Goal: Information Seeking & Learning: Understand process/instructions

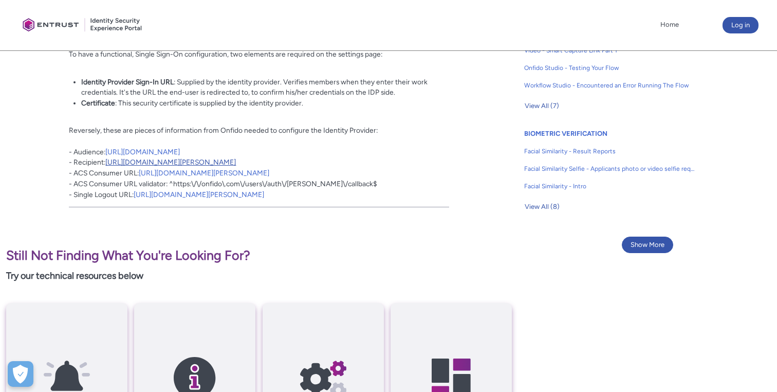
scroll to position [692, 0]
drag, startPoint x: 289, startPoint y: 176, endPoint x: 141, endPoint y: 174, distance: 148.1
click at [141, 174] on p "Reversely, these are pieces of information from Onfido needed to configure the …" at bounding box center [259, 156] width 380 height 85
drag, startPoint x: 78, startPoint y: 173, endPoint x: 135, endPoint y: 173, distance: 57.1
click at [135, 173] on p "Reversely, these are pieces of information from Onfido needed to configure the …" at bounding box center [259, 156] width 380 height 85
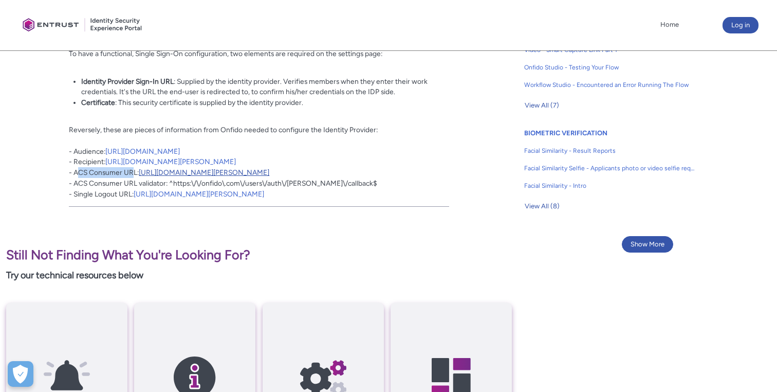
drag, startPoint x: 287, startPoint y: 174, endPoint x: 142, endPoint y: 173, distance: 145.0
click at [142, 173] on p "Reversely, these are pieces of information from Onfido needed to configure the …" at bounding box center [259, 156] width 380 height 85
copy link "[URL][DOMAIN_NAME][PERSON_NAME]"
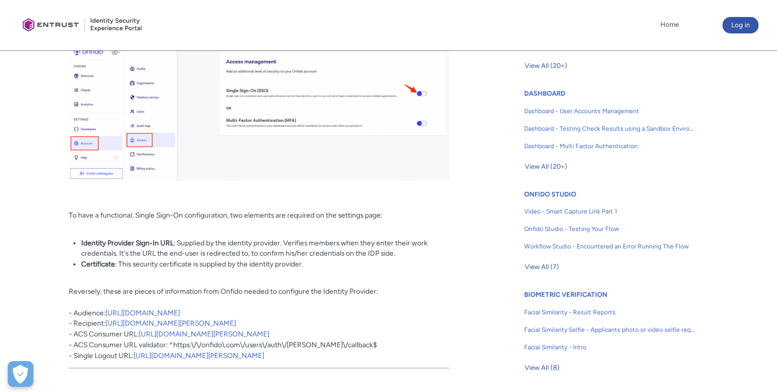
scroll to position [567, 0]
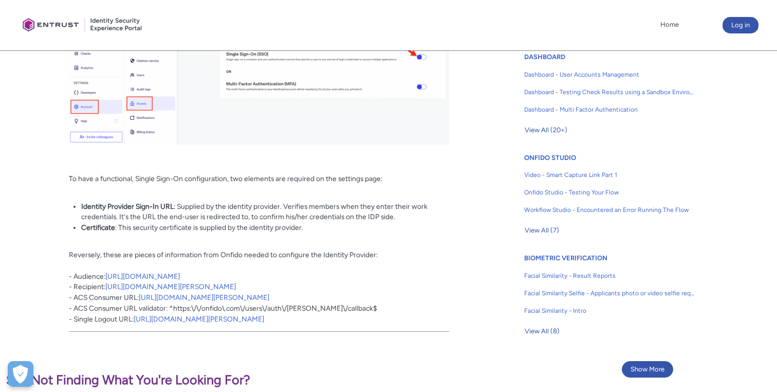
click at [310, 299] on p "Reversely, these are pieces of information from Onfido needed to configure the …" at bounding box center [259, 281] width 380 height 85
drag, startPoint x: 288, startPoint y: 299, endPoint x: 141, endPoint y: 299, distance: 147.1
click at [141, 299] on p "Reversely, these are pieces of information from Onfido needed to configure the …" at bounding box center [259, 281] width 380 height 85
copy link "[URL][DOMAIN_NAME][PERSON_NAME]"
click at [321, 273] on p "Reversely, these are pieces of information from Onfido needed to configure the …" at bounding box center [259, 281] width 380 height 85
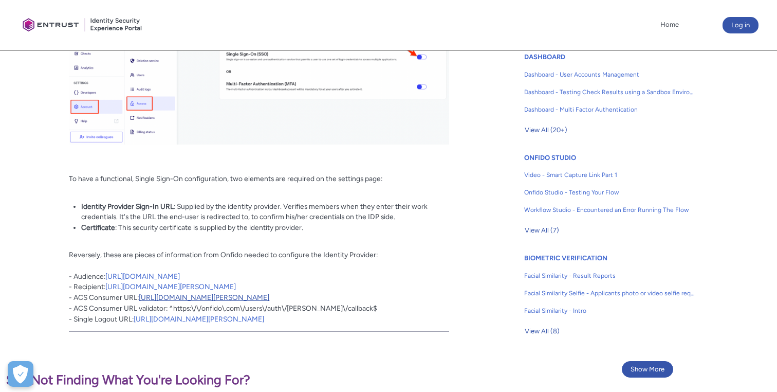
drag, startPoint x: 289, startPoint y: 297, endPoint x: 141, endPoint y: 296, distance: 148.6
click at [141, 296] on p "Reversely, these are pieces of information from Onfido needed to configure the …" at bounding box center [259, 281] width 380 height 85
copy link "[URL][DOMAIN_NAME][PERSON_NAME]"
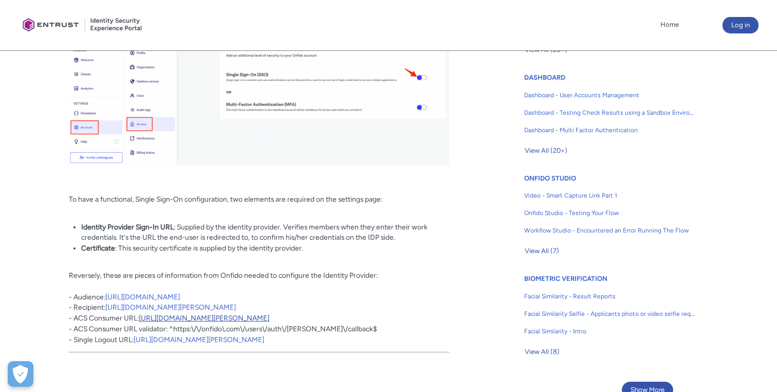
drag, startPoint x: 288, startPoint y: 318, endPoint x: 141, endPoint y: 319, distance: 147.6
click at [141, 319] on p "Reversely, these are pieces of information from Onfido needed to configure the …" at bounding box center [259, 302] width 380 height 85
copy link "[URL][DOMAIN_NAME][PERSON_NAME]"
